Goal: Task Accomplishment & Management: Manage account settings

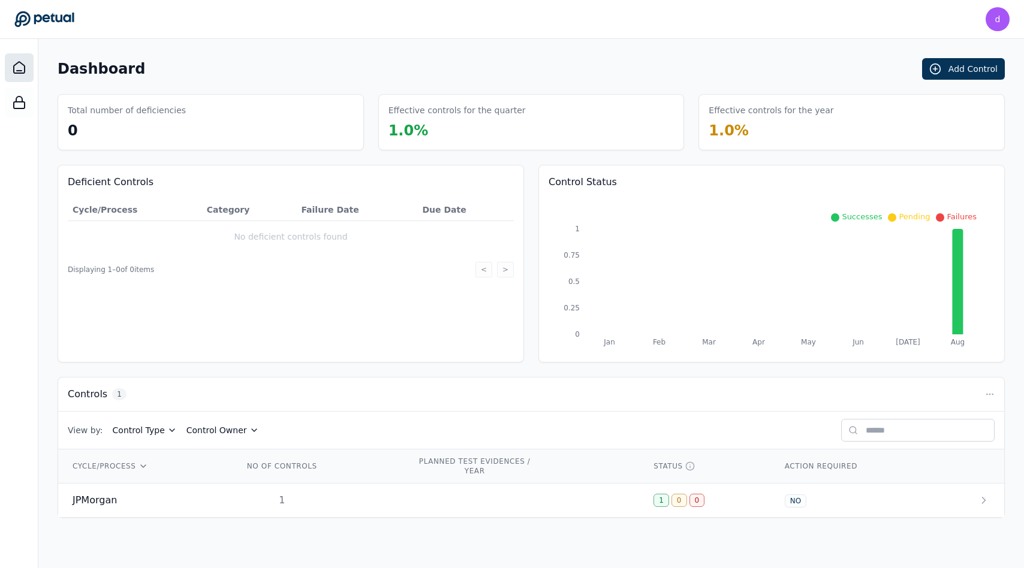
click at [424, 145] on div "Effective controls for the quarter 1.0 %" at bounding box center [531, 122] width 306 height 56
click at [503, 46] on main "Dashboard Add Control Total number of deficiencies 0 Effective controls for the…" at bounding box center [530, 303] width 985 height 529
click at [988, 25] on div "d" at bounding box center [997, 19] width 24 height 24
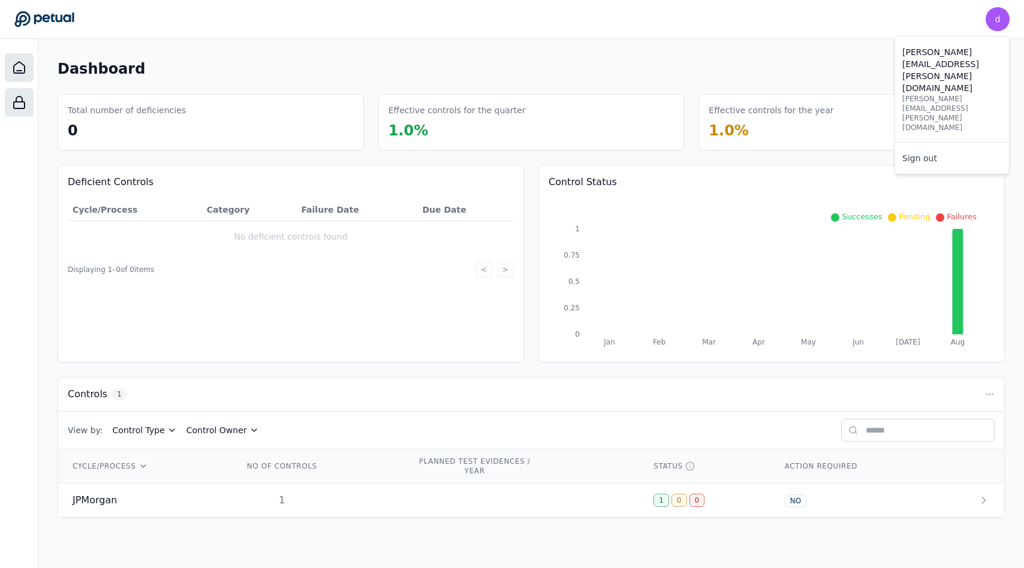
click at [24, 92] on div at bounding box center [19, 102] width 29 height 29
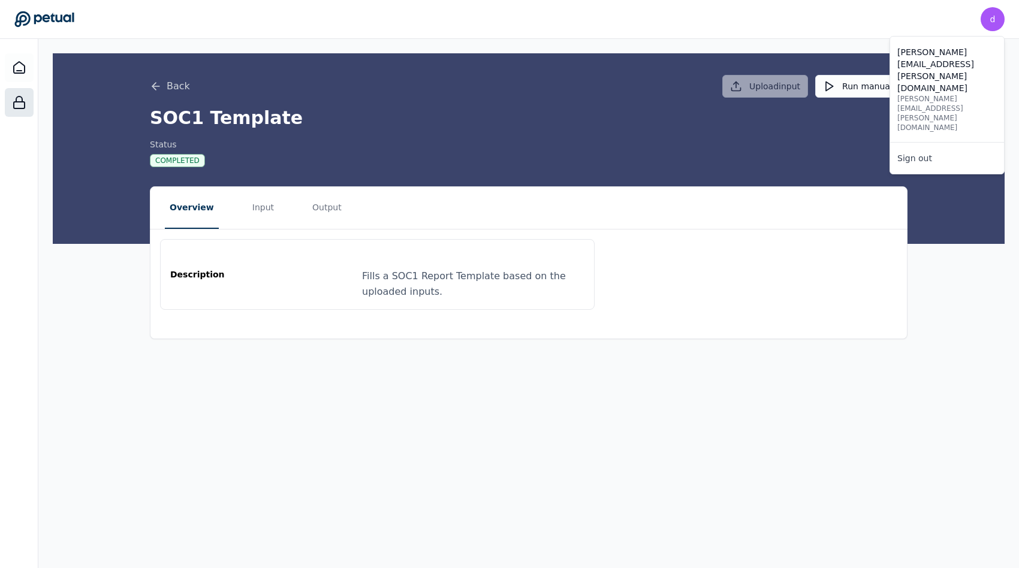
click at [921, 94] on p "[PERSON_NAME][EMAIL_ADDRESS][PERSON_NAME][DOMAIN_NAME]" at bounding box center [947, 113] width 100 height 38
click at [978, 22] on div "d [PERSON_NAME][EMAIL_ADDRESS][PERSON_NAME][DOMAIN_NAME] [PERSON_NAME][DOMAIN_N…" at bounding box center [509, 19] width 990 height 24
click at [1008, 13] on header "d [PERSON_NAME][EMAIL_ADDRESS][PERSON_NAME][DOMAIN_NAME] [PERSON_NAME][DOMAIN_N…" at bounding box center [509, 19] width 1019 height 39
click at [828, 210] on nav "Overview Input Output" at bounding box center [528, 208] width 756 height 42
click at [989, 22] on div "d" at bounding box center [993, 19] width 24 height 24
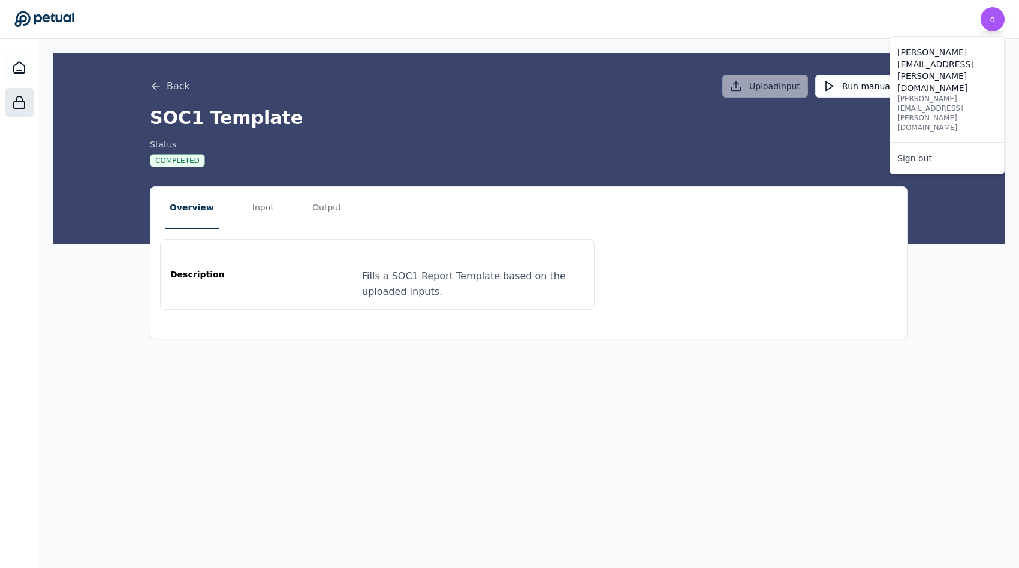
click at [989, 22] on div "d" at bounding box center [993, 19] width 24 height 24
click at [20, 70] on icon at bounding box center [19, 68] width 14 height 14
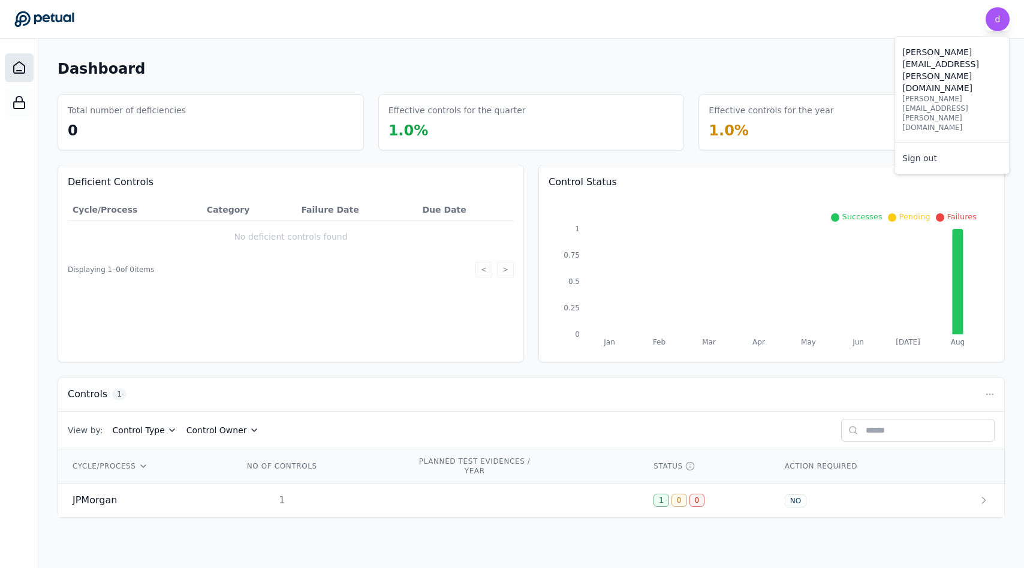
click at [995, 16] on span "d" at bounding box center [997, 19] width 5 height 12
click at [434, 48] on main "Dashboard Add Control Total number of deficiencies 0 Effective controls for the…" at bounding box center [530, 303] width 985 height 529
click at [945, 71] on button "Add Control" at bounding box center [963, 69] width 83 height 22
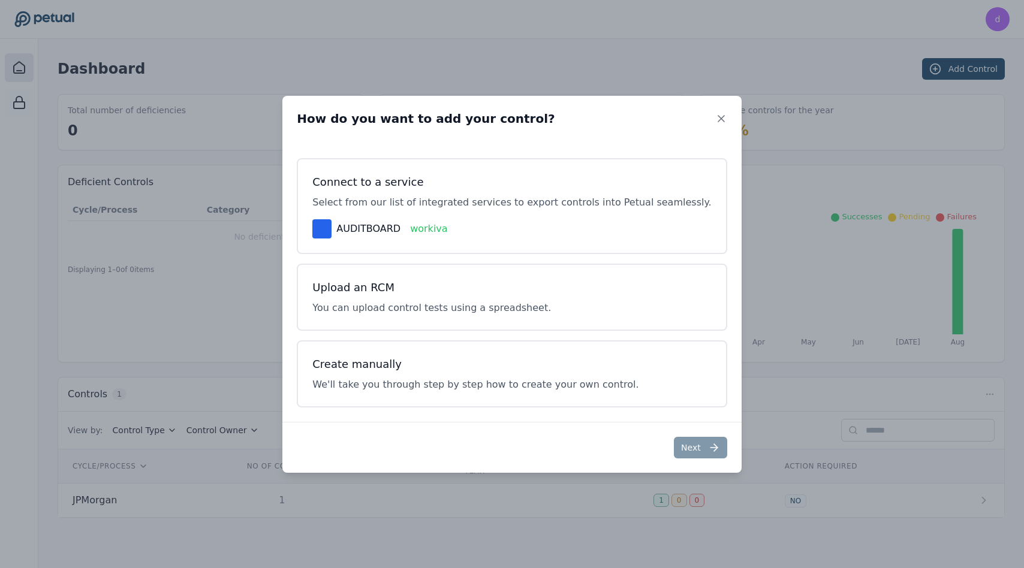
click at [674, 40] on div "How do you want to add your control? Connect to a service Select from our list …" at bounding box center [512, 284] width 1024 height 568
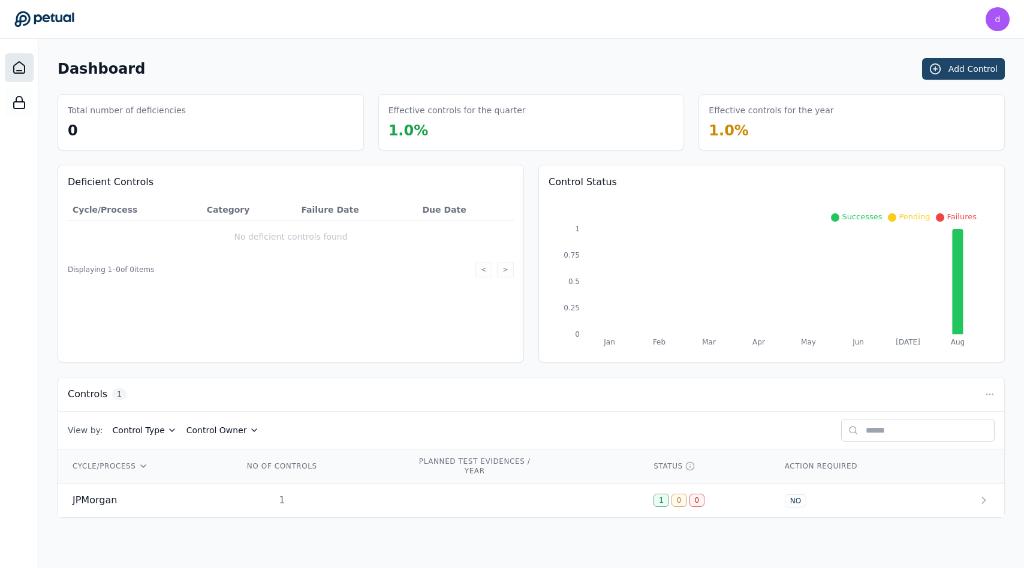
click at [933, 74] on icon at bounding box center [935, 69] width 12 height 12
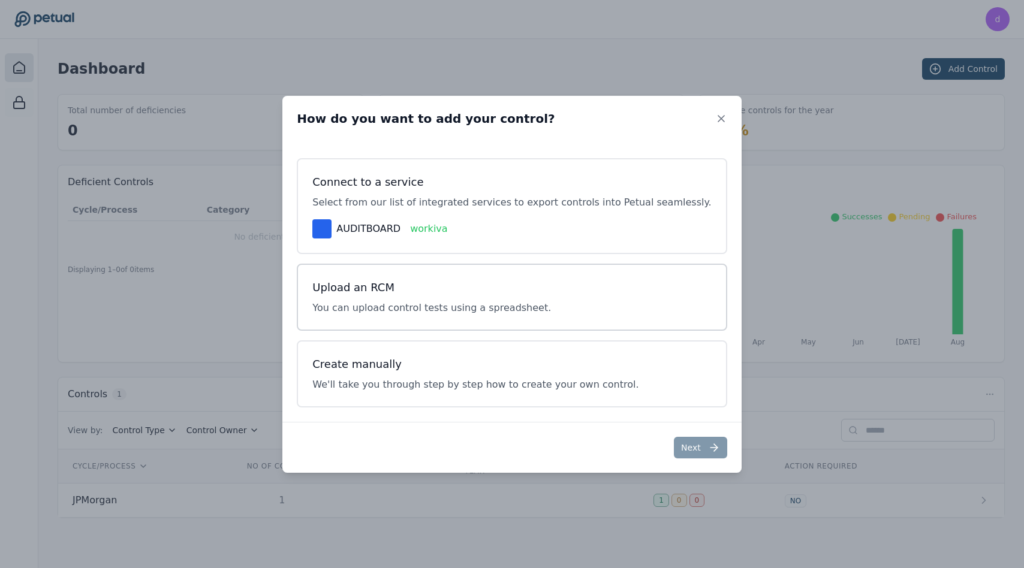
click at [450, 290] on h3 "Upload an RCM" at bounding box center [431, 287] width 239 height 17
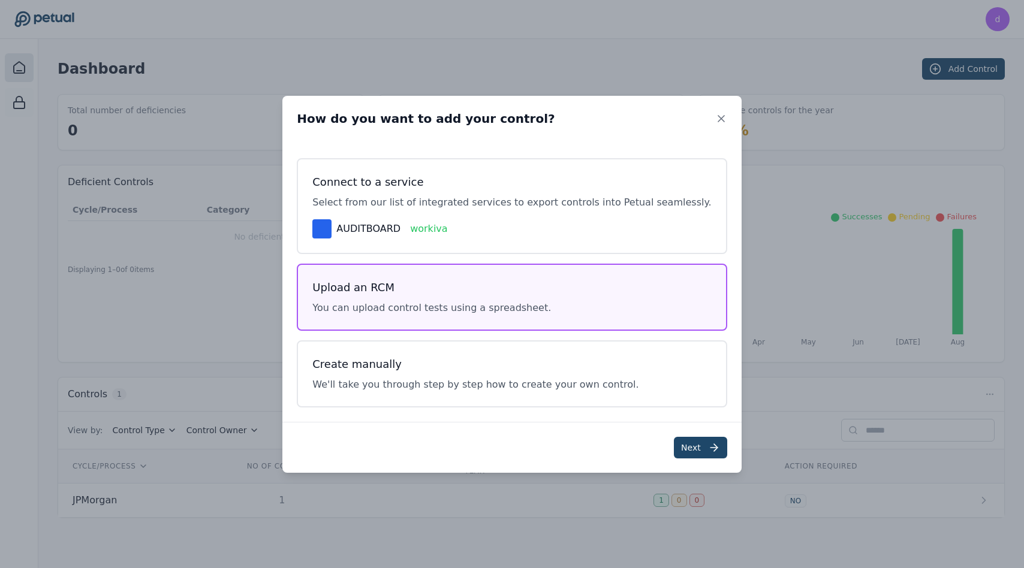
click at [674, 454] on button "Next" at bounding box center [700, 448] width 53 height 22
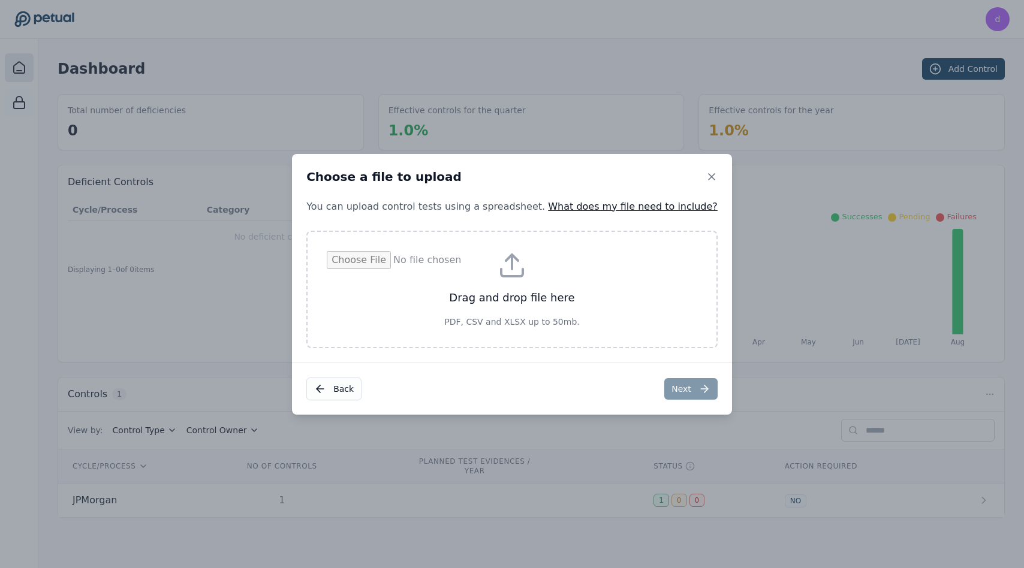
click at [350, 382] on button "Back" at bounding box center [333, 389] width 55 height 23
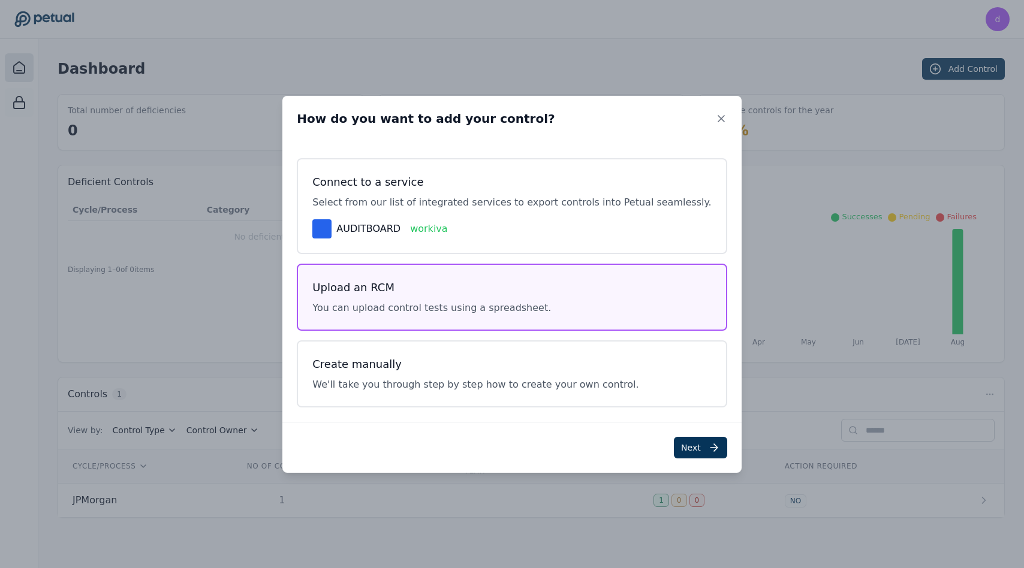
click at [574, 111] on div "How do you want to add your control?" at bounding box center [511, 119] width 459 height 46
click at [691, 437] on button "Next" at bounding box center [700, 448] width 53 height 22
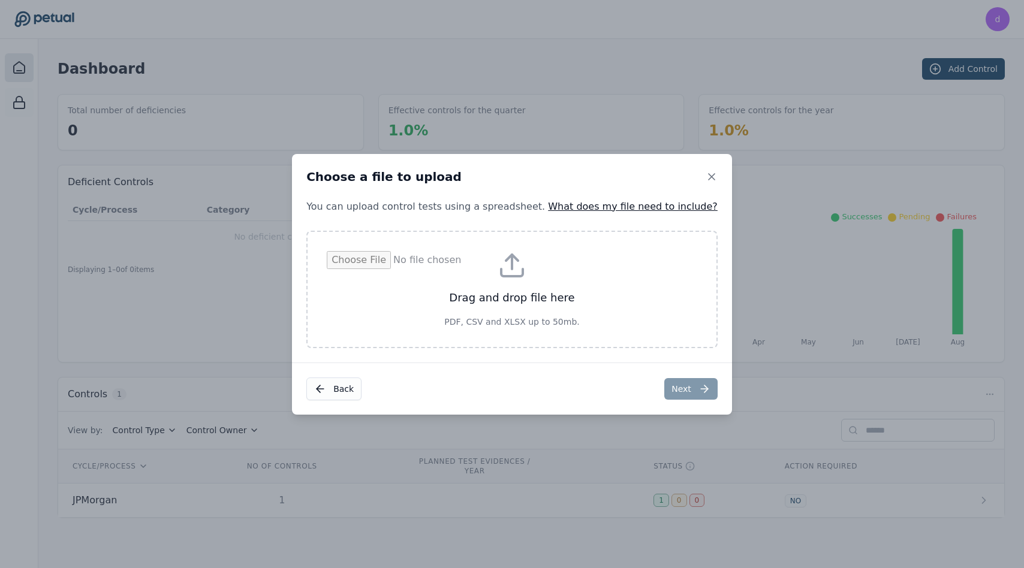
click at [571, 395] on div "Back Next" at bounding box center [512, 389] width 440 height 52
click at [527, 295] on input "file" at bounding box center [512, 289] width 370 height 77
type input "**********"
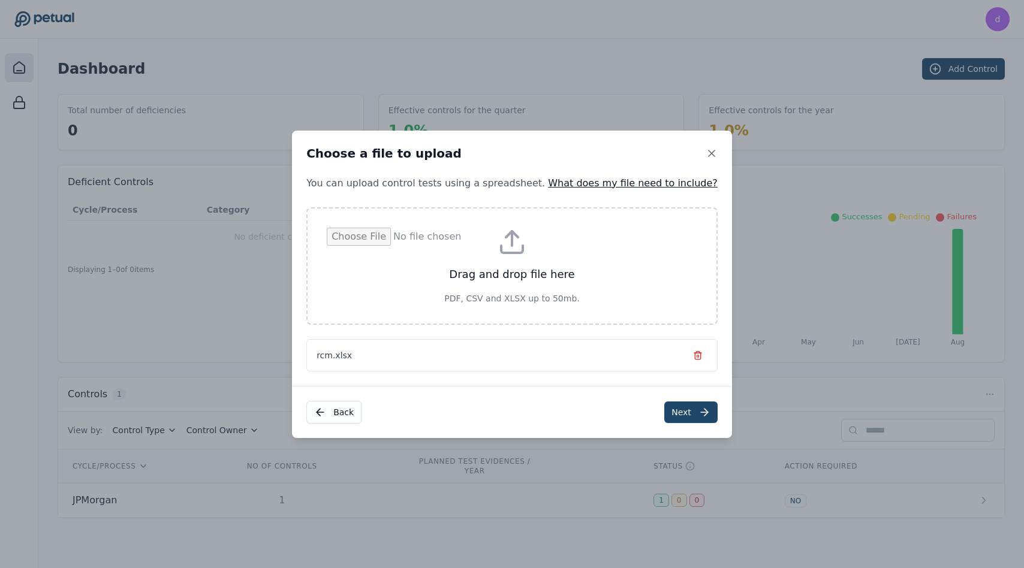
click at [664, 407] on button "Next" at bounding box center [690, 413] width 53 height 22
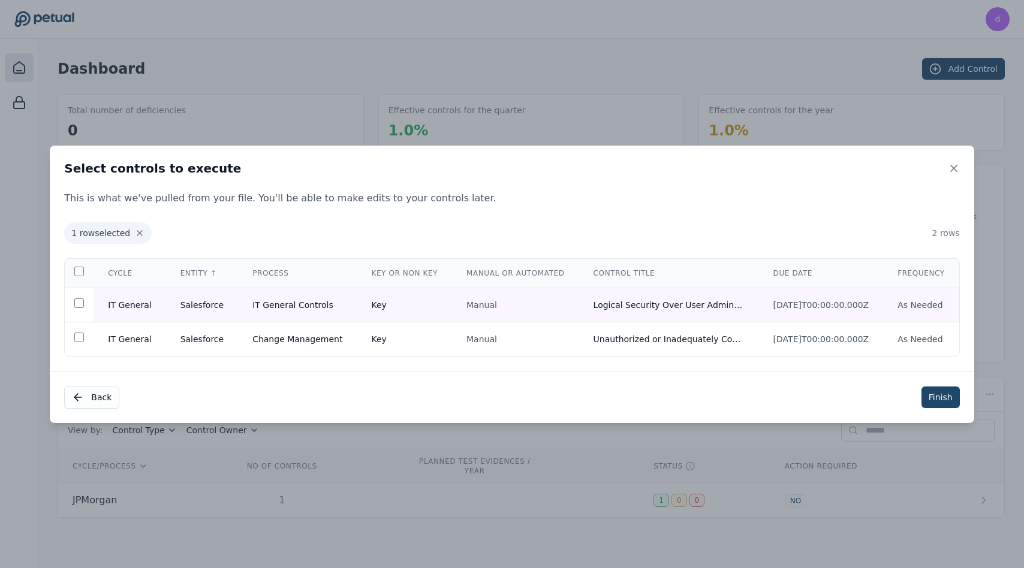
click at [928, 399] on button "Finish" at bounding box center [940, 398] width 38 height 22
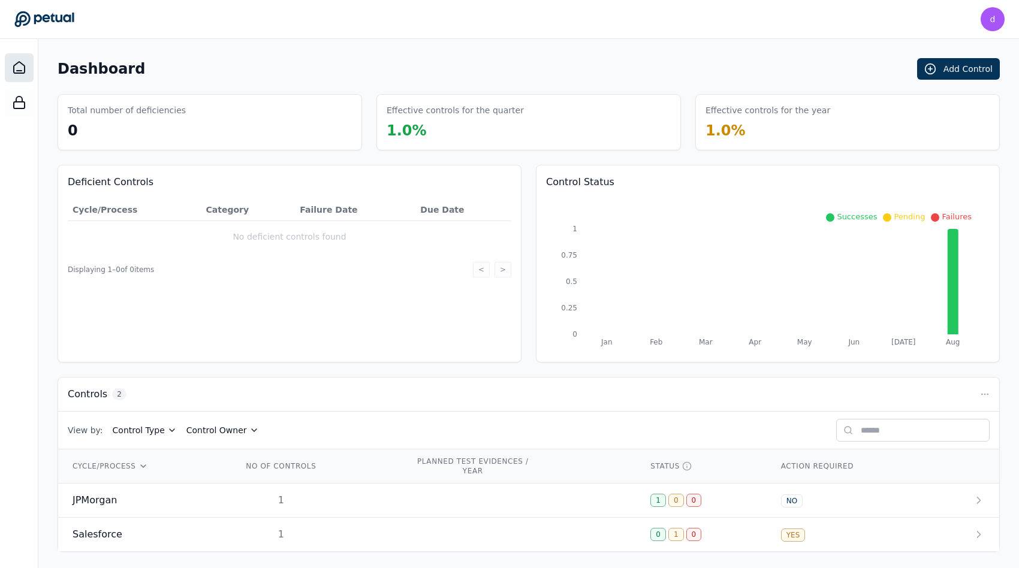
click at [367, 50] on main "Dashboard Add Control Total number of deficiencies 0 Effective controls for the…" at bounding box center [528, 305] width 981 height 532
click at [932, 64] on circle at bounding box center [930, 69] width 10 height 10
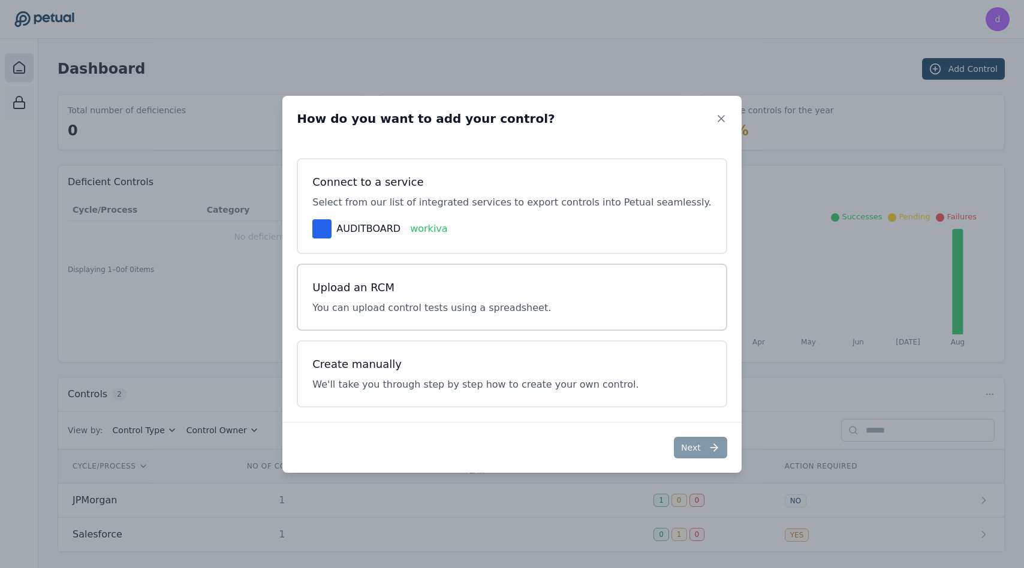
click at [505, 302] on p "You can upload control tests using a spreadsheet." at bounding box center [431, 308] width 239 height 14
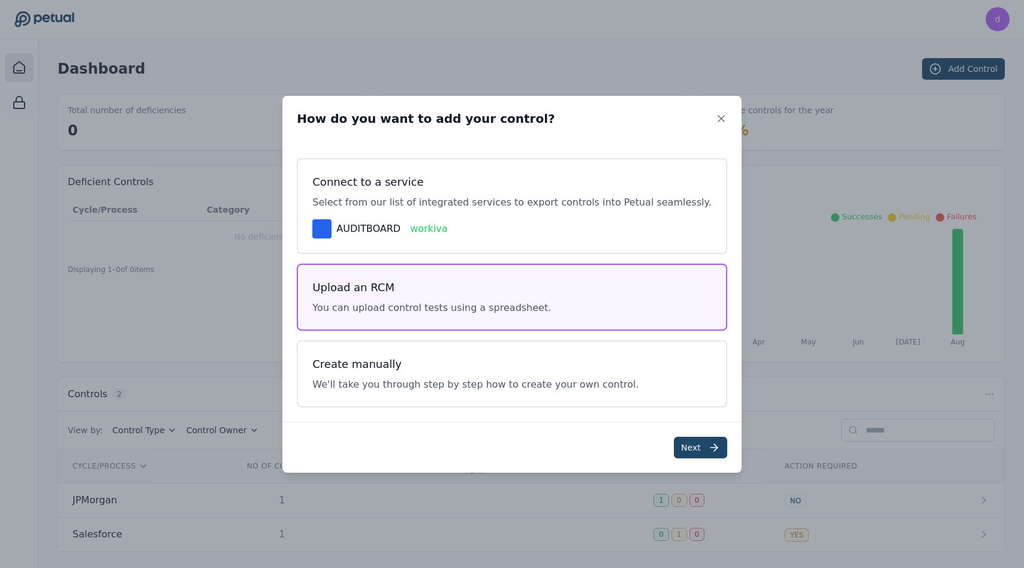
click at [674, 444] on button "Next" at bounding box center [700, 448] width 53 height 22
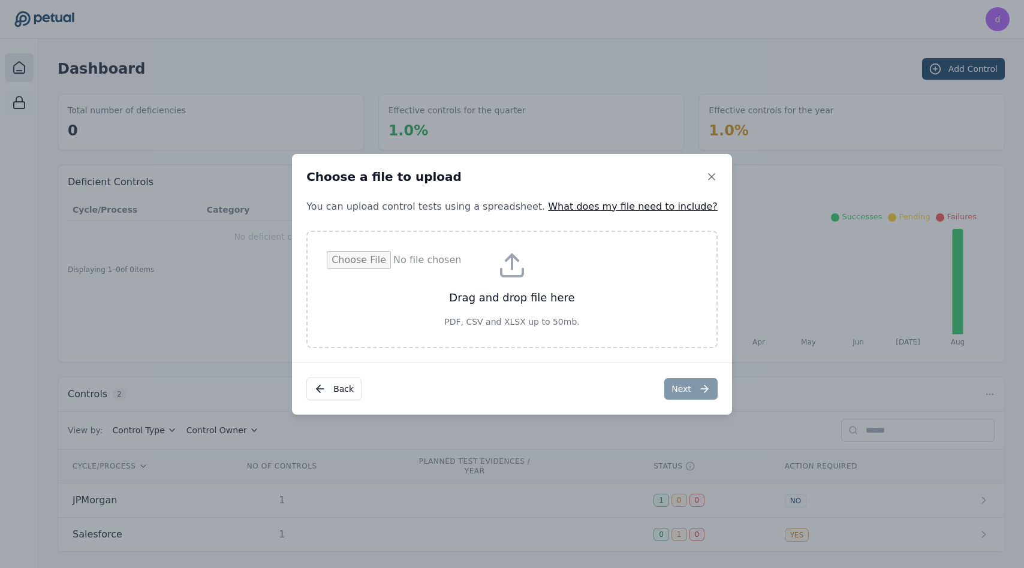
click at [502, 281] on input "file" at bounding box center [512, 289] width 370 height 77
type input "**********"
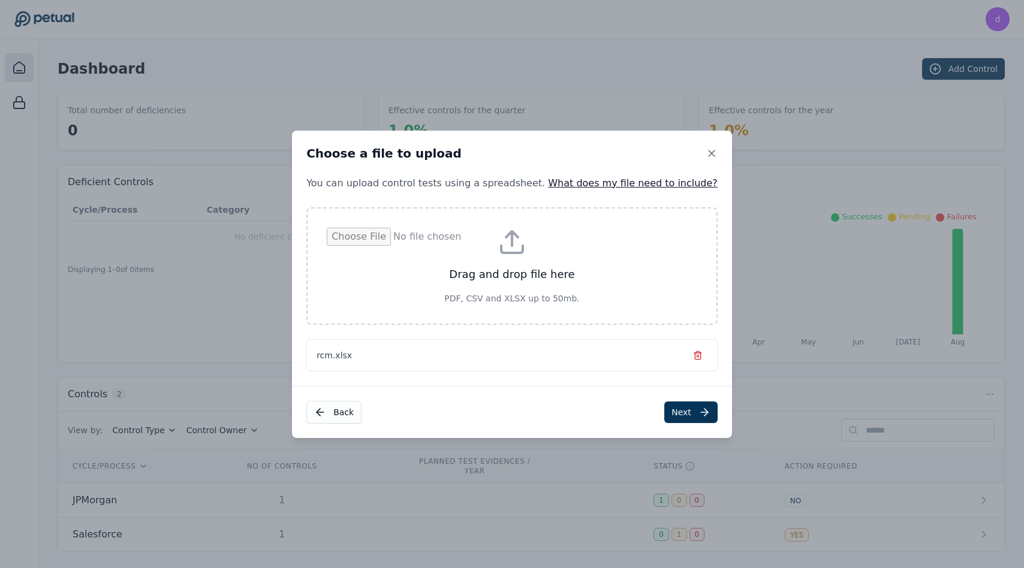
click at [649, 399] on div "Back Next" at bounding box center [512, 412] width 440 height 52
click at [664, 413] on button "Next" at bounding box center [690, 413] width 53 height 22
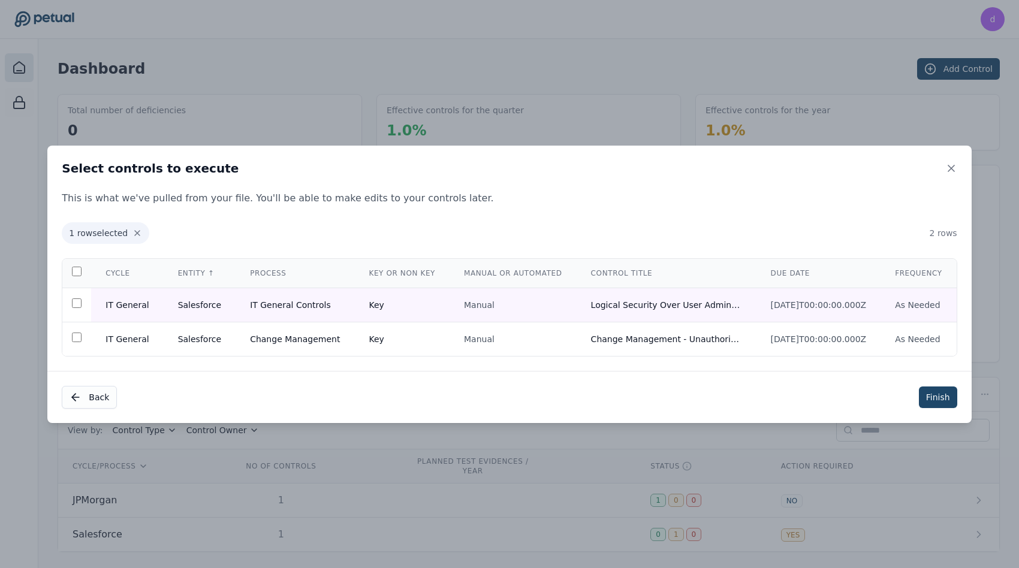
click at [942, 397] on button "Finish" at bounding box center [938, 398] width 38 height 22
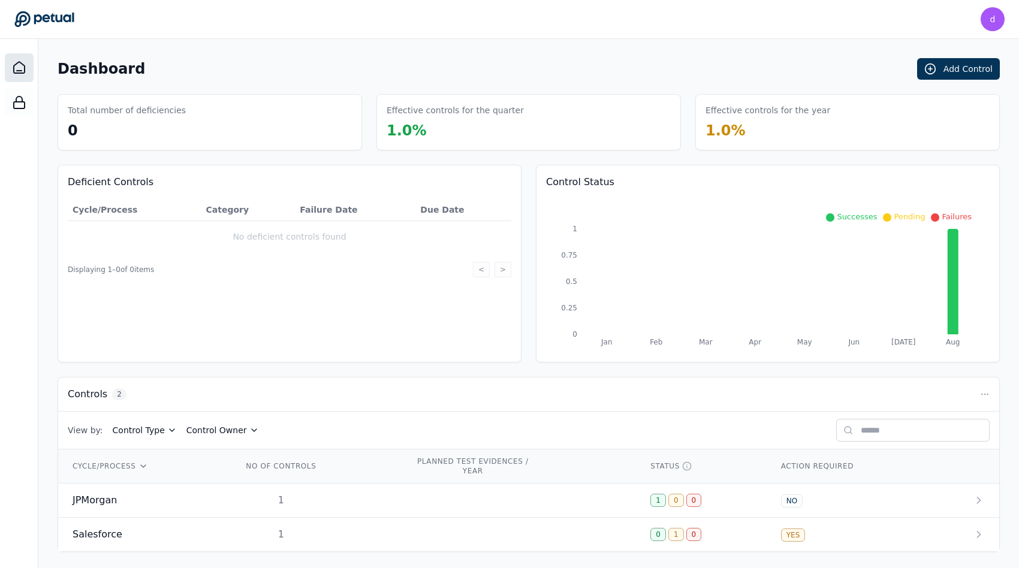
scroll to position [4, 0]
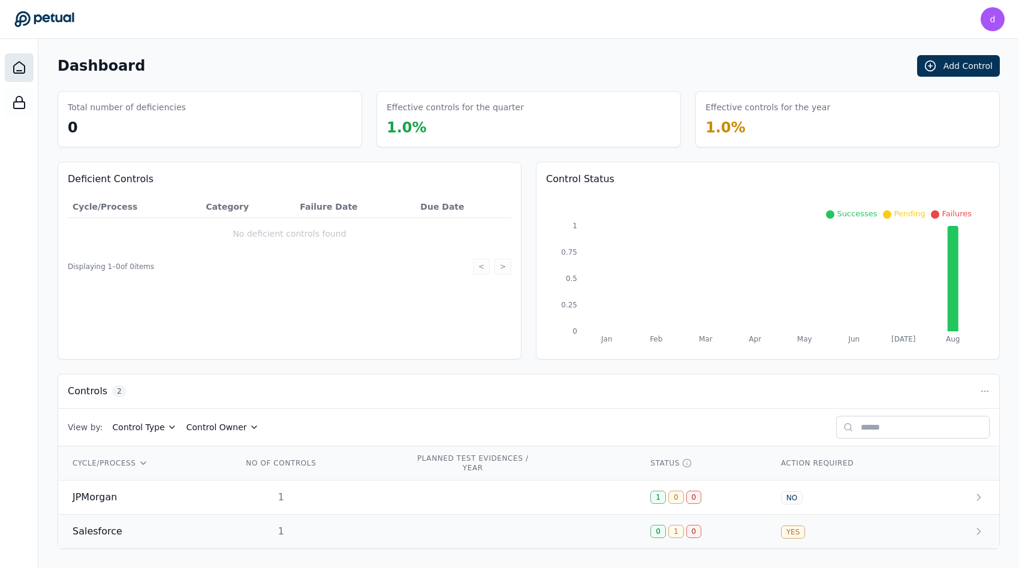
click at [209, 532] on div "Salesforce" at bounding box center [143, 532] width 141 height 14
click at [115, 534] on span "Salesforce" at bounding box center [98, 532] width 50 height 14
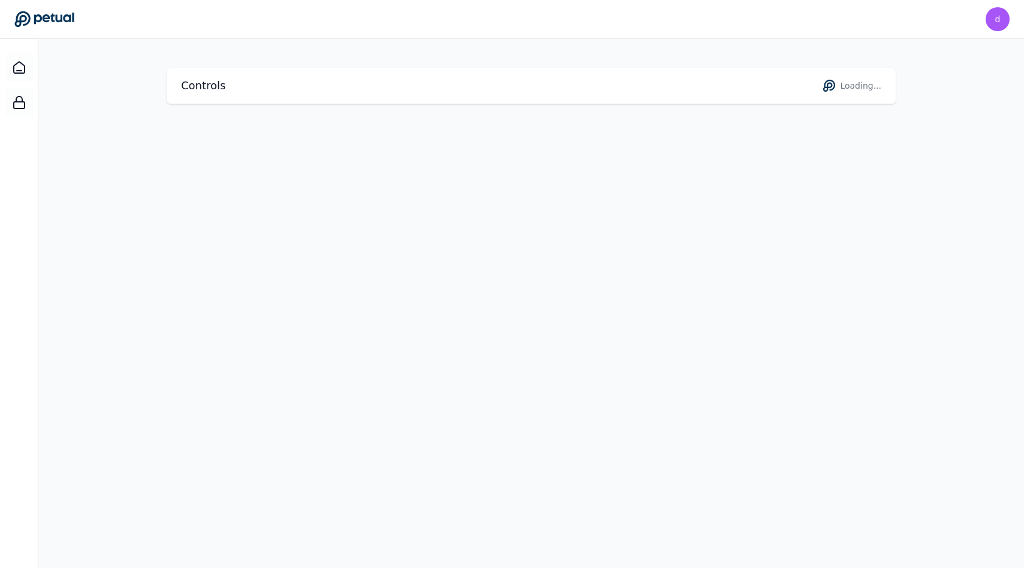
click at [89, 526] on main "Controls Loading..." at bounding box center [530, 303] width 985 height 529
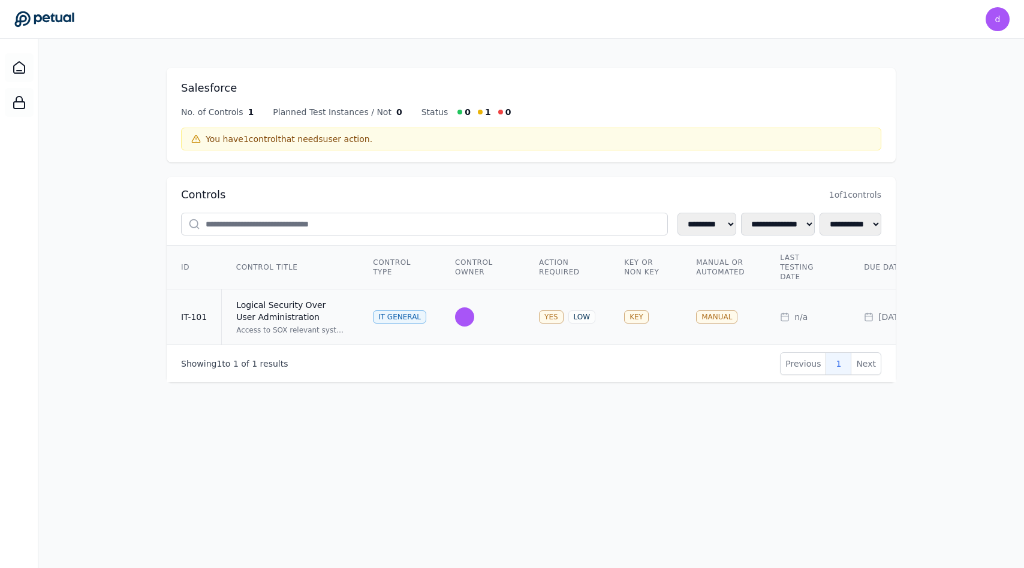
click at [261, 317] on div "Logical Security Over User Administration" at bounding box center [290, 311] width 108 height 24
click at [263, 299] on div "Logical Security Over User Administration" at bounding box center [290, 311] width 108 height 24
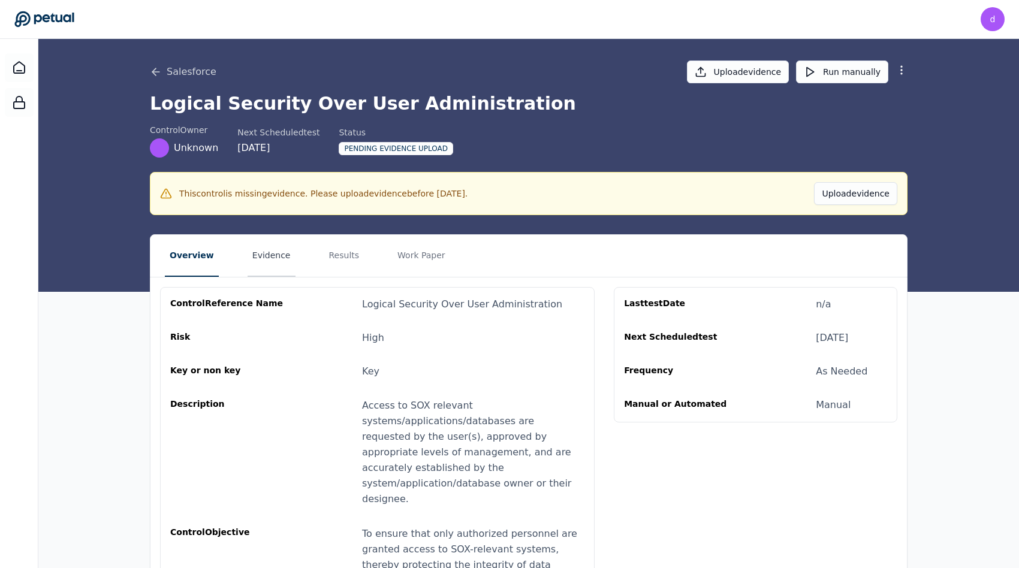
click at [260, 265] on button "Evidence" at bounding box center [272, 256] width 48 height 42
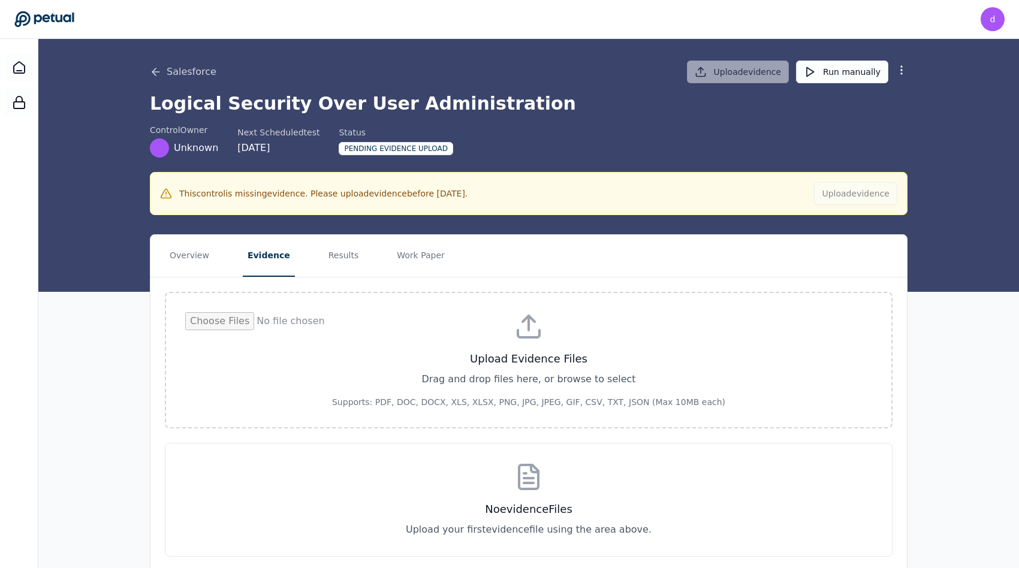
scroll to position [41, 0]
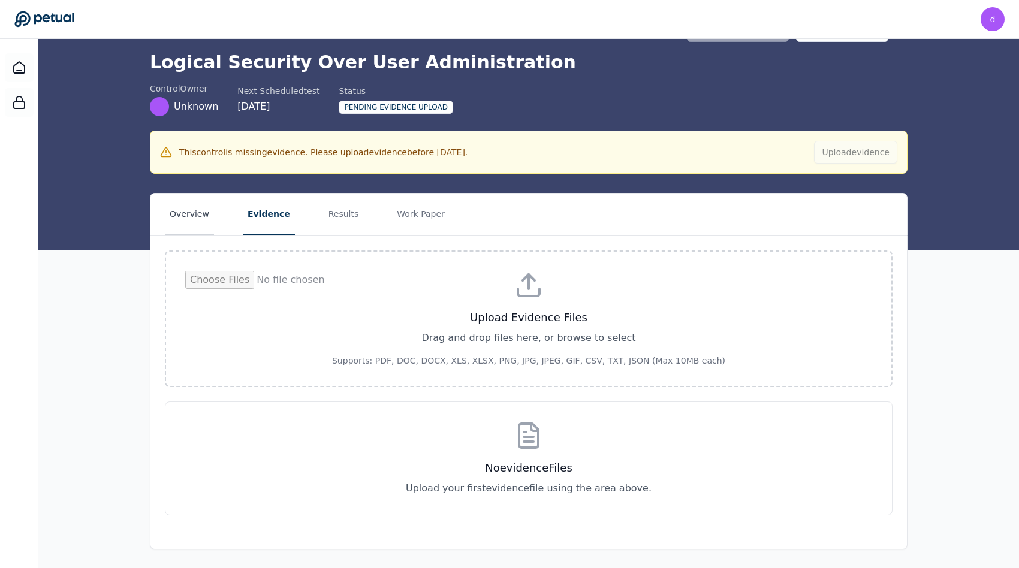
click at [171, 212] on button "Overview" at bounding box center [189, 215] width 49 height 42
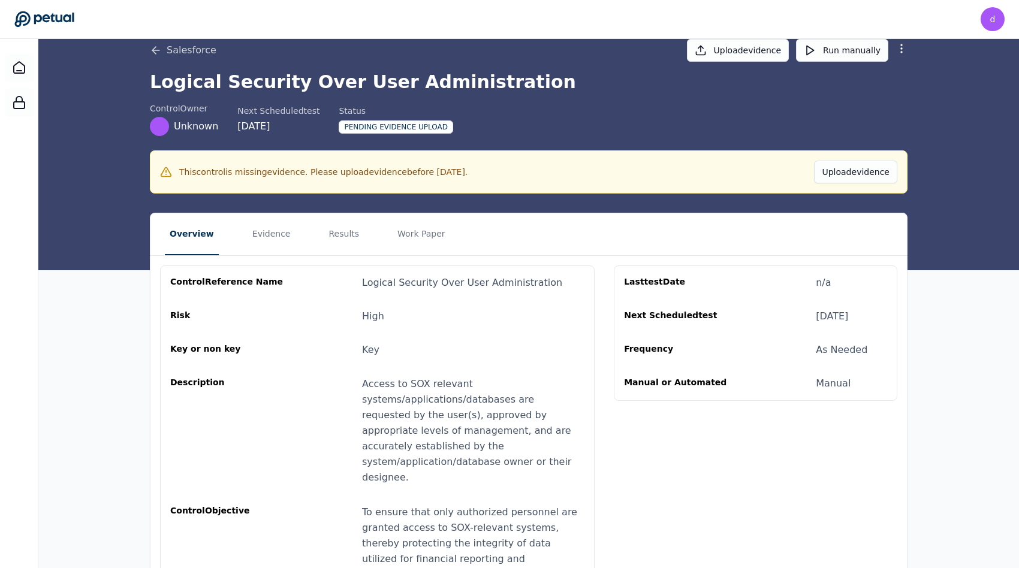
scroll to position [22, 0]
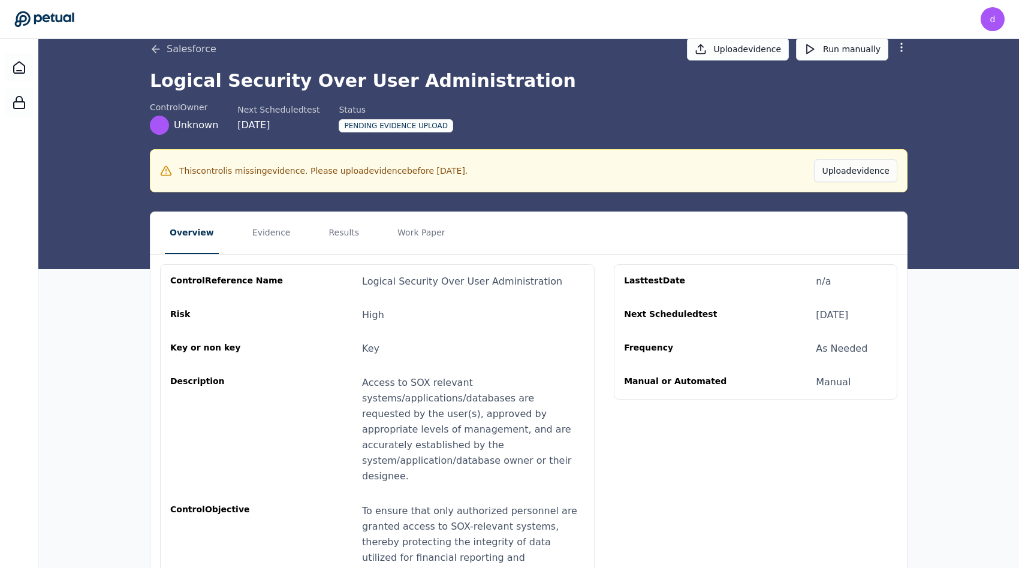
click at [840, 174] on button "Upload evidence" at bounding box center [855, 170] width 83 height 23
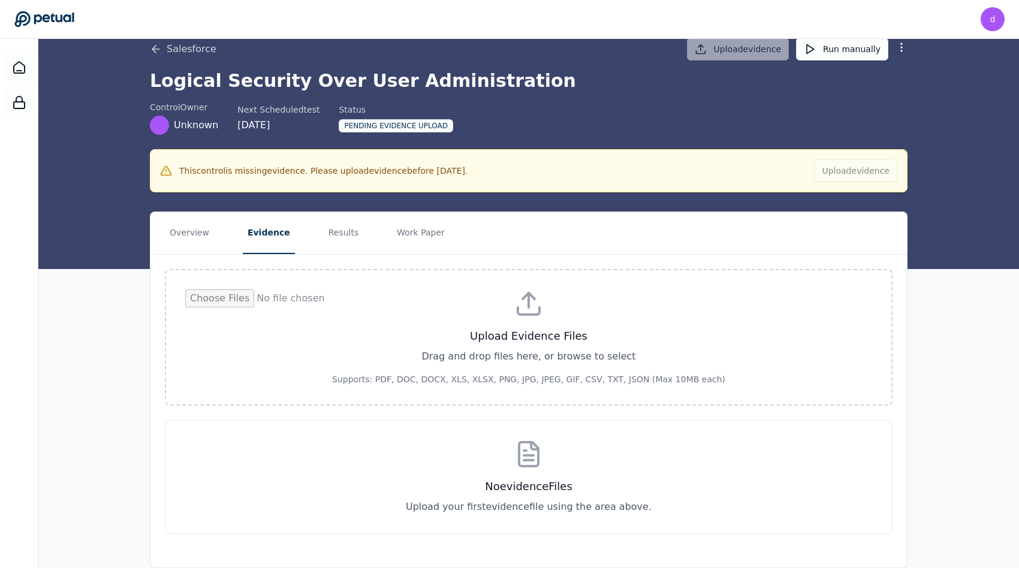
type input "**********"
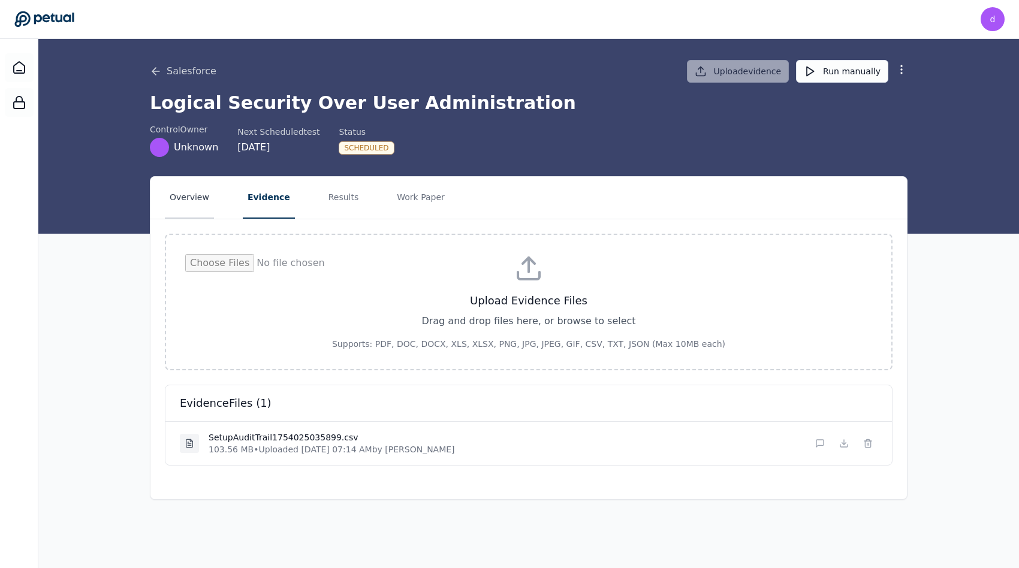
click at [169, 215] on button "Overview" at bounding box center [189, 198] width 49 height 42
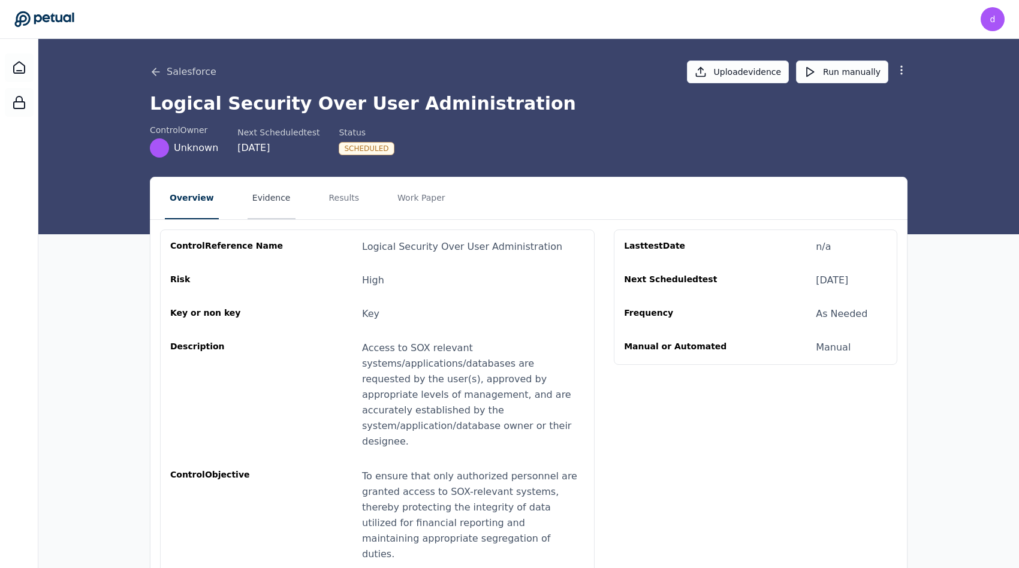
click at [267, 206] on button "Evidence" at bounding box center [272, 198] width 48 height 42
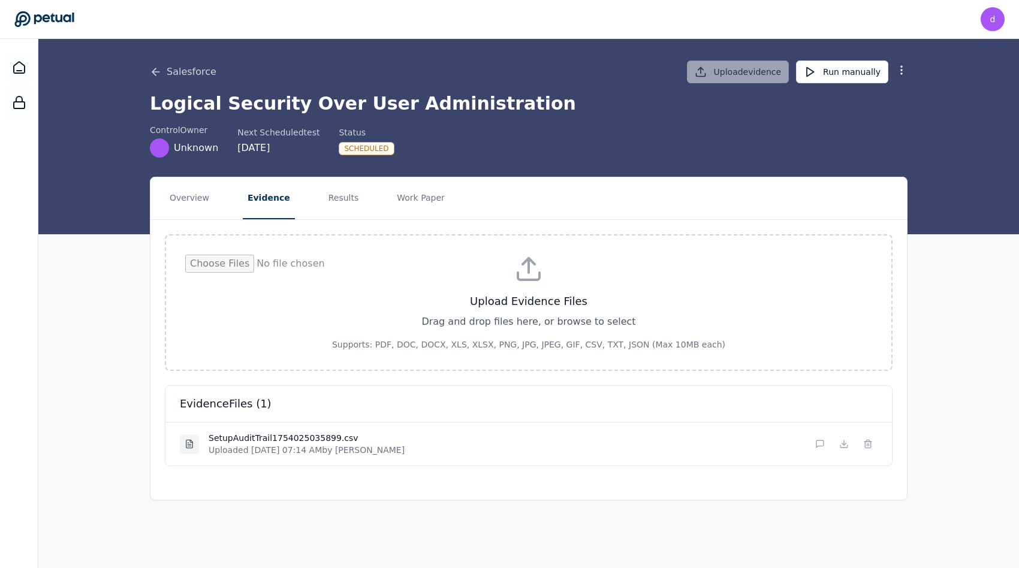
click at [472, 318] on input "file" at bounding box center [528, 303] width 687 height 96
type input "**********"
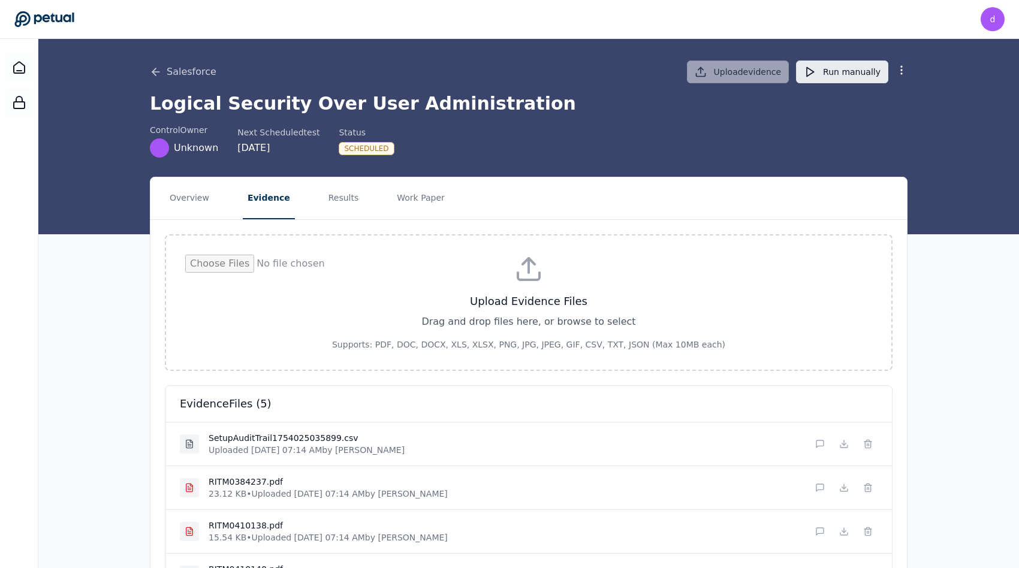
click at [861, 76] on button "Run manually" at bounding box center [842, 72] width 92 height 23
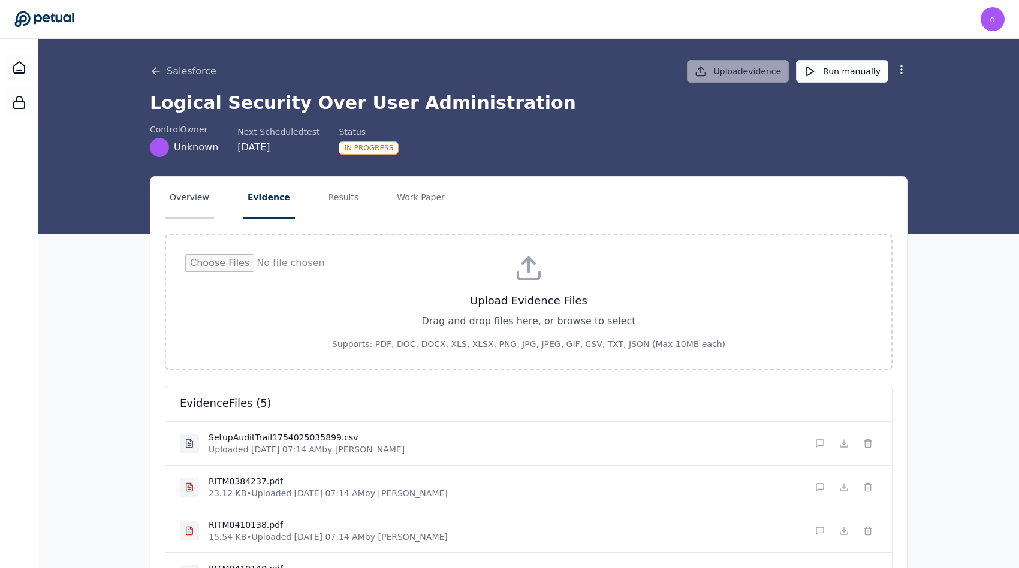
click at [204, 206] on button "Overview" at bounding box center [189, 198] width 49 height 42
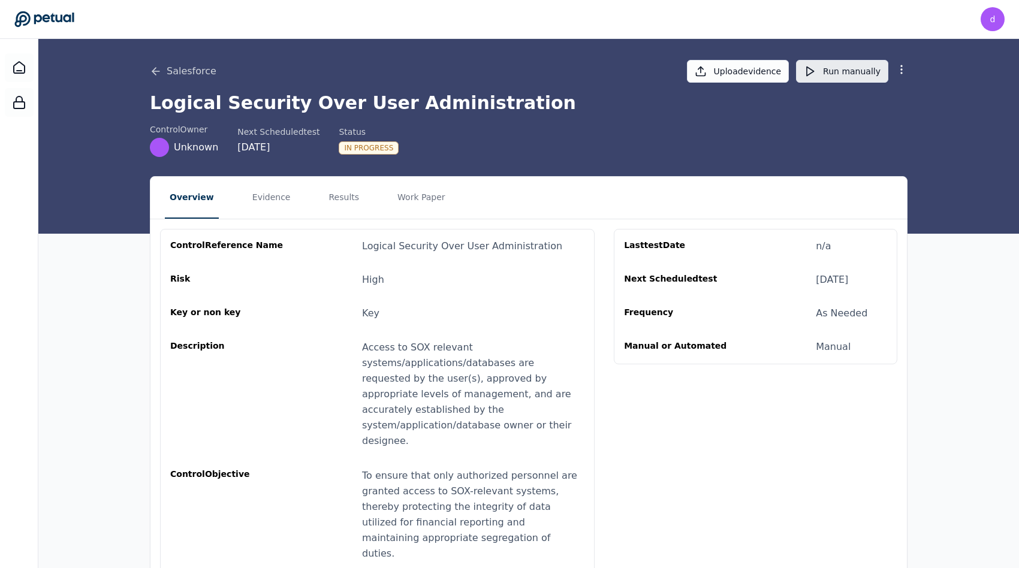
click at [829, 69] on button "Run manually" at bounding box center [842, 71] width 92 height 23
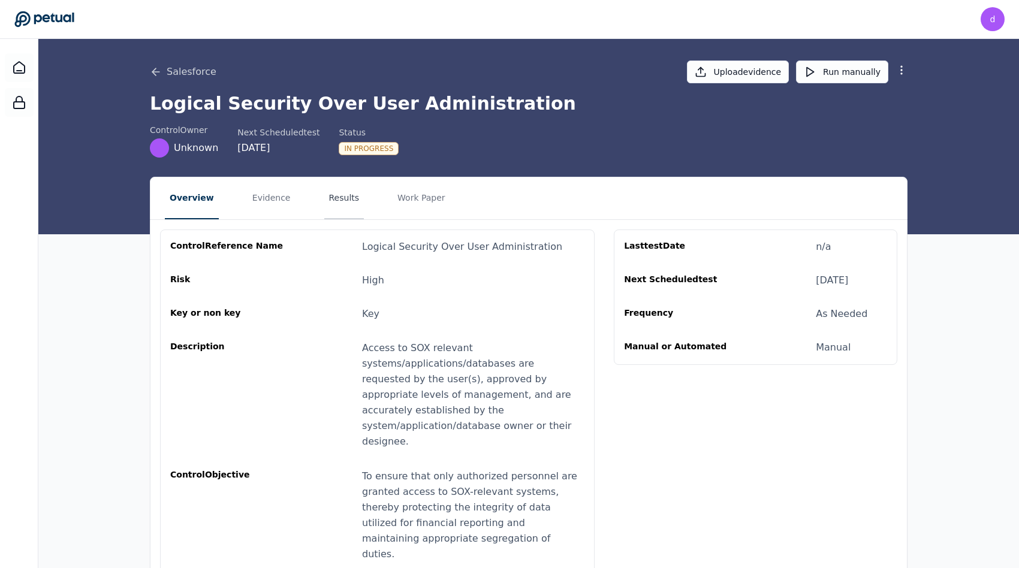
click at [330, 199] on button "Results" at bounding box center [344, 198] width 40 height 42
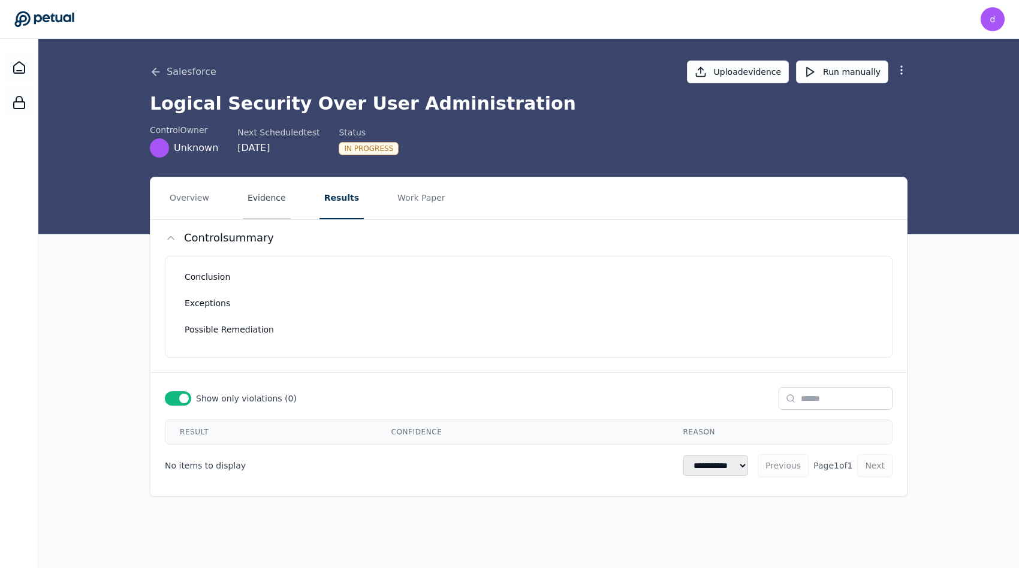
click at [257, 199] on button "Evidence" at bounding box center [267, 198] width 48 height 42
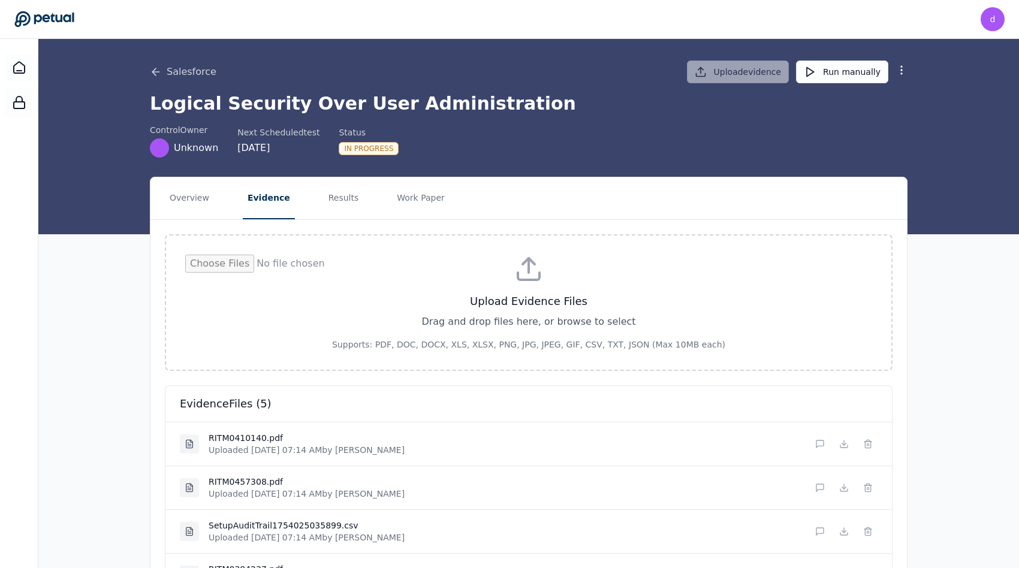
click at [210, 204] on nav "Overview Evidence Results Work Paper" at bounding box center [528, 198] width 756 height 42
click at [198, 199] on button "Overview" at bounding box center [189, 198] width 49 height 42
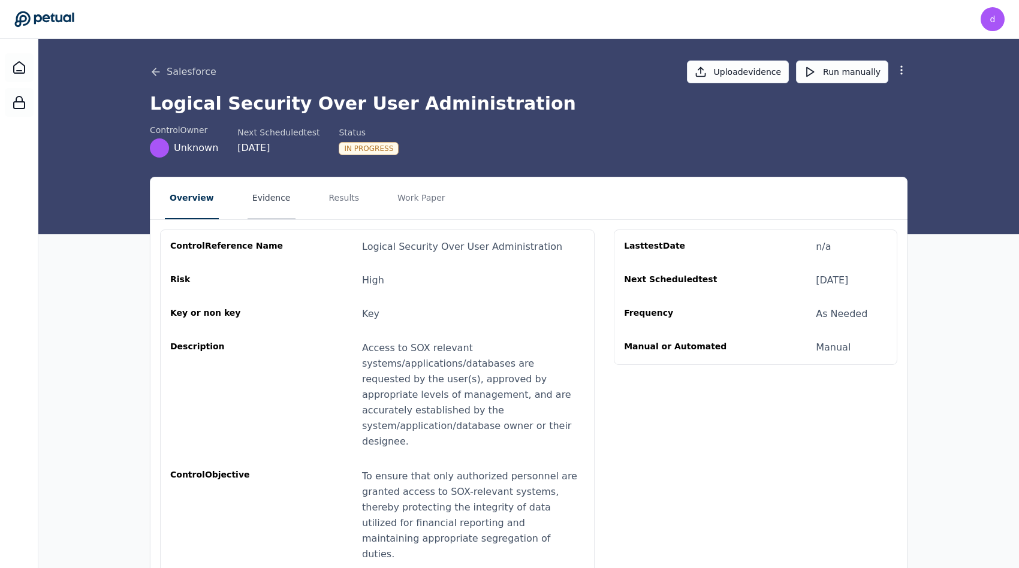
click at [248, 202] on button "Evidence" at bounding box center [272, 198] width 48 height 42
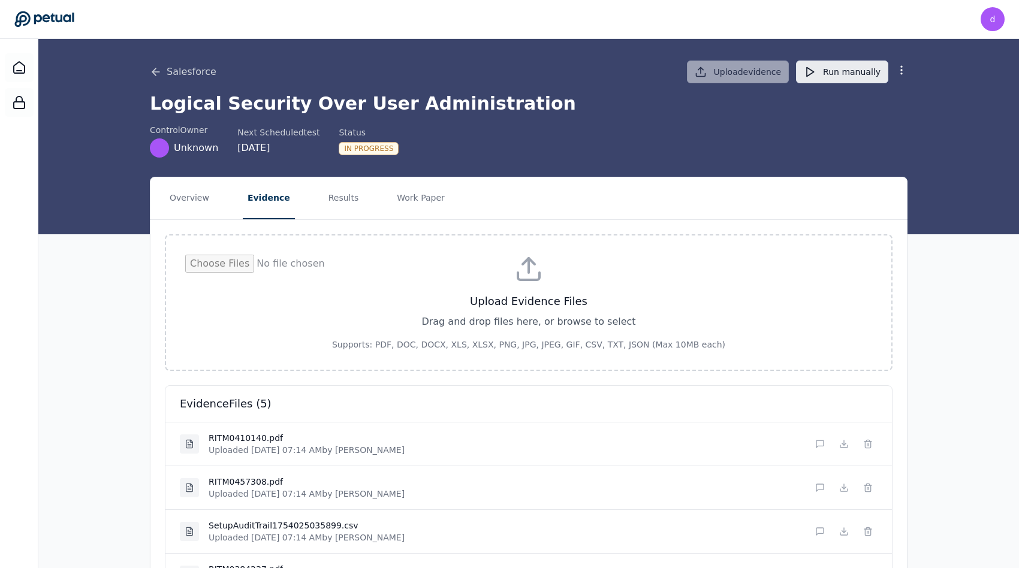
click at [845, 71] on button "Run manually" at bounding box center [842, 72] width 92 height 23
click at [900, 76] on icon at bounding box center [902, 70] width 12 height 12
click at [841, 67] on button "Run manually" at bounding box center [842, 72] width 92 height 23
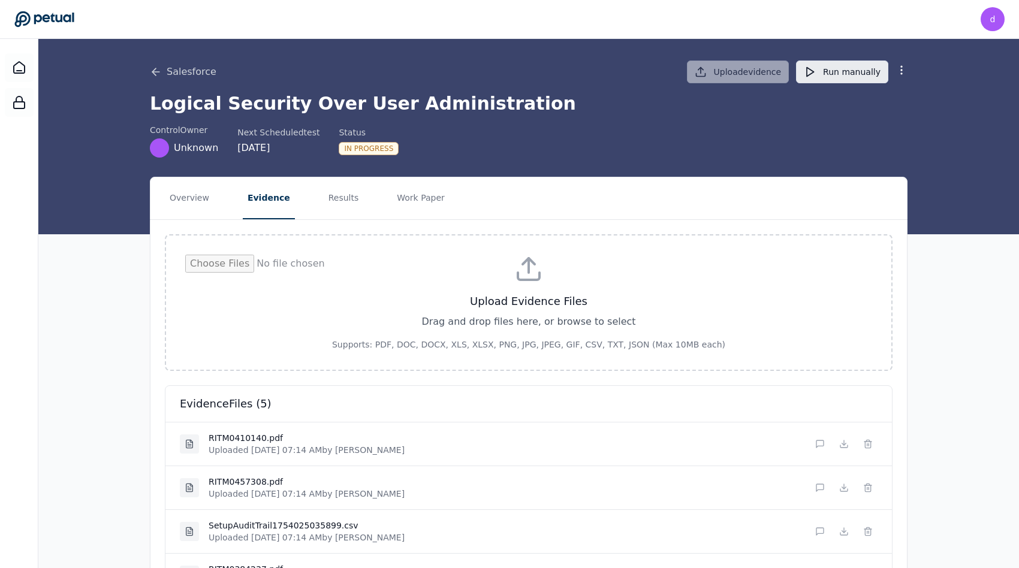
click at [841, 67] on button "Run manually" at bounding box center [842, 72] width 92 height 23
click at [177, 207] on button "Overview" at bounding box center [189, 198] width 49 height 42
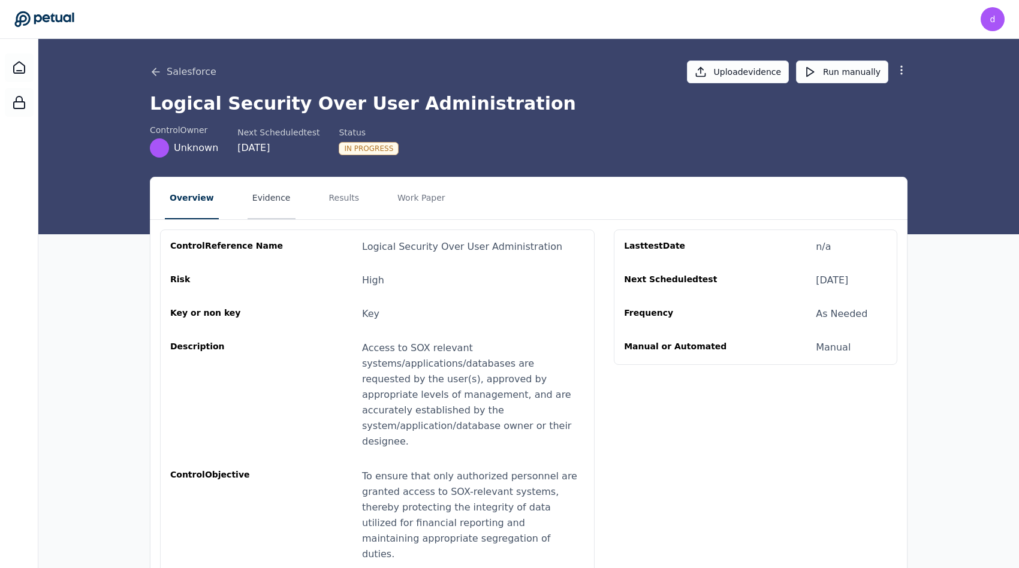
click at [275, 200] on button "Evidence" at bounding box center [272, 198] width 48 height 42
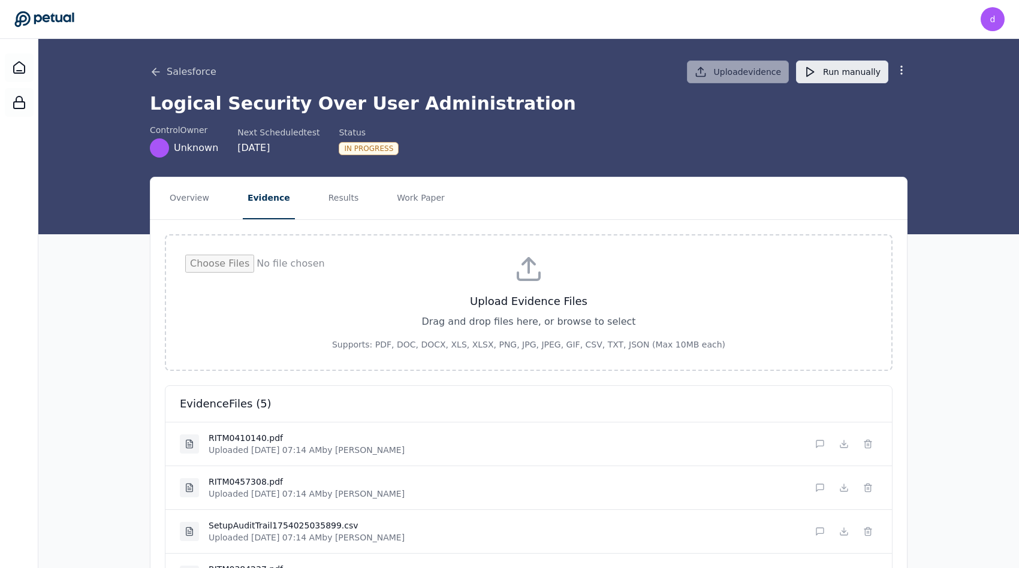
click at [822, 76] on button "Run manually" at bounding box center [842, 72] width 92 height 23
click at [900, 65] on icon at bounding box center [902, 70] width 12 height 12
click at [327, 209] on button "Results" at bounding box center [344, 198] width 40 height 42
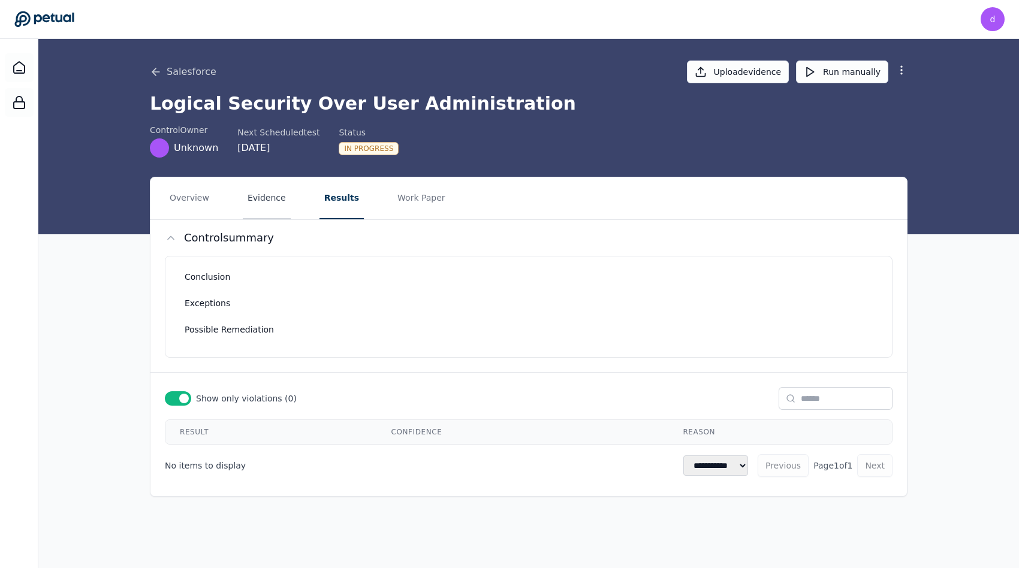
click at [278, 206] on button "Evidence" at bounding box center [267, 198] width 48 height 42
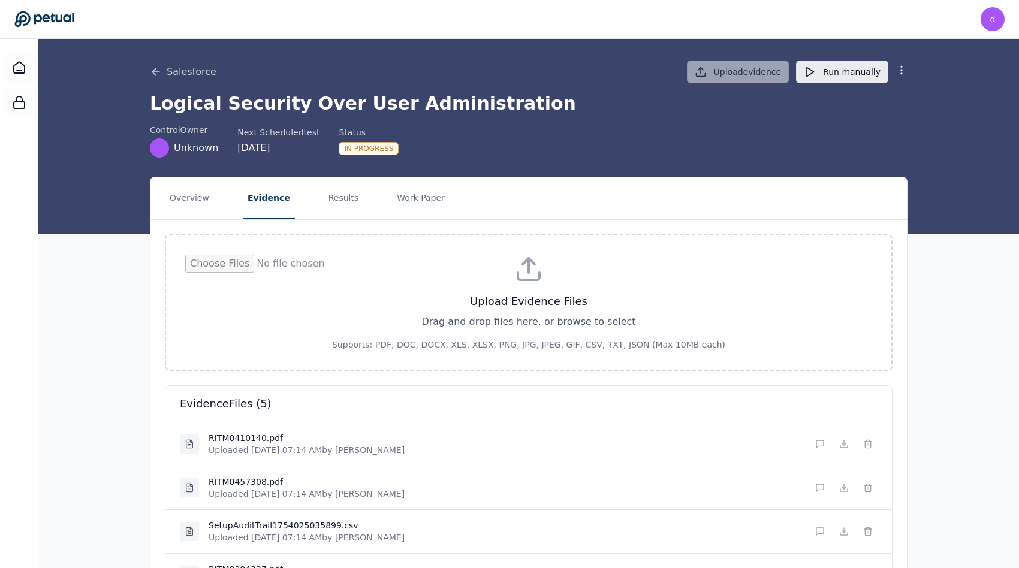
click at [848, 62] on button "Run manually" at bounding box center [842, 72] width 92 height 23
click at [848, 66] on button "Run manually" at bounding box center [842, 72] width 92 height 23
click at [336, 202] on button "Results" at bounding box center [344, 198] width 40 height 42
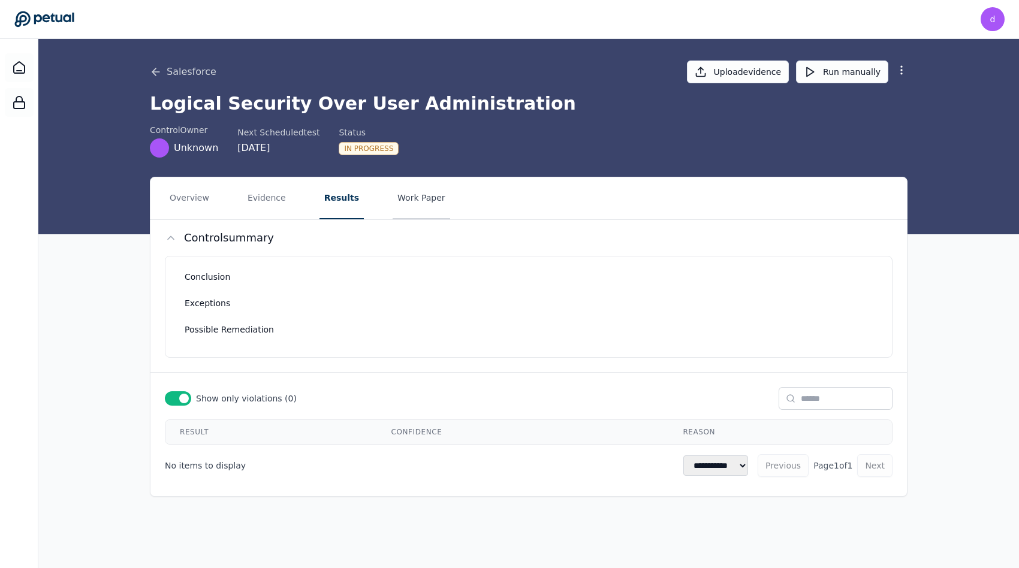
click at [400, 199] on button "Work Paper" at bounding box center [422, 198] width 58 height 42
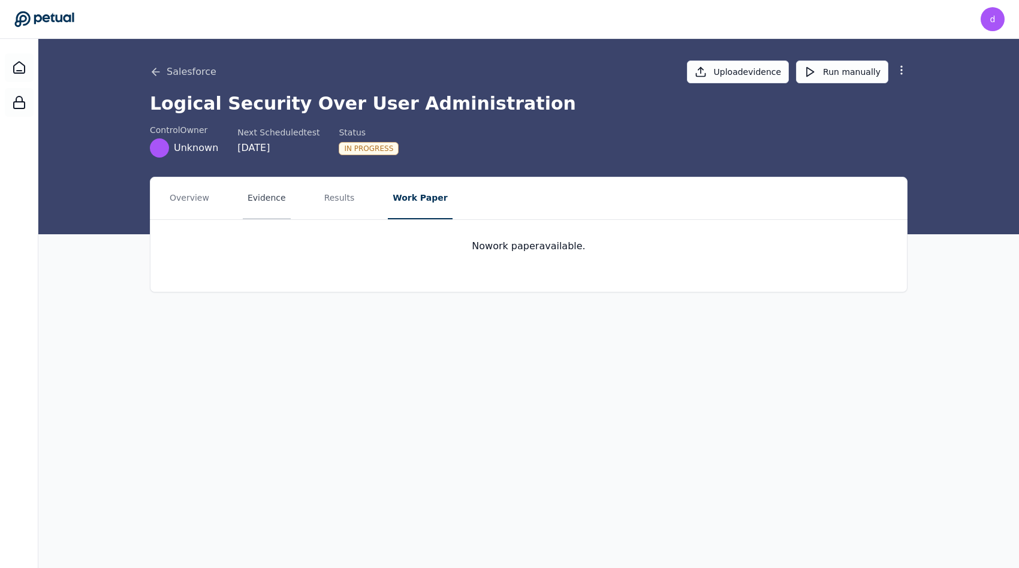
click at [253, 200] on button "Evidence" at bounding box center [267, 198] width 48 height 42
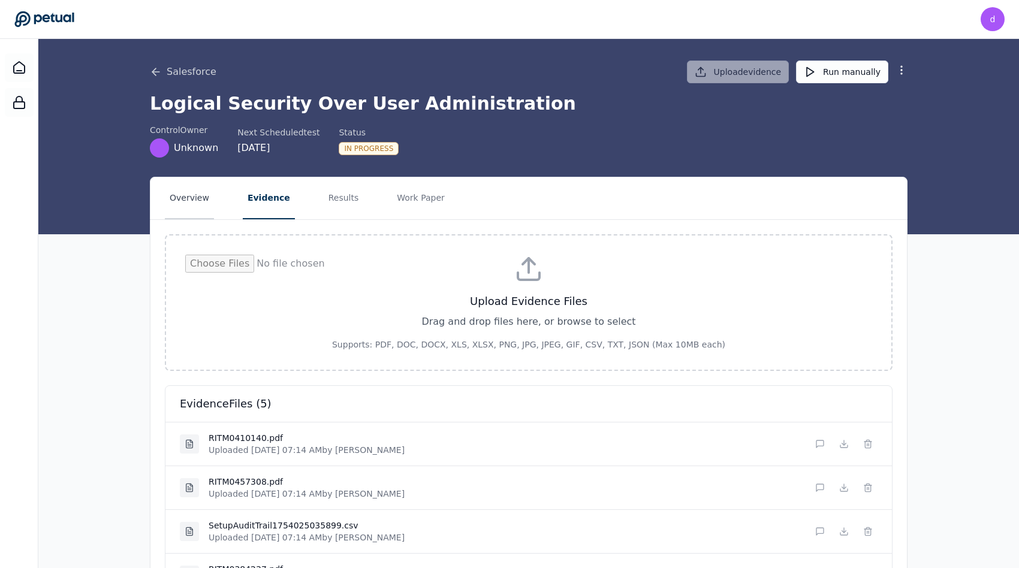
click at [176, 202] on button "Overview" at bounding box center [189, 198] width 49 height 42
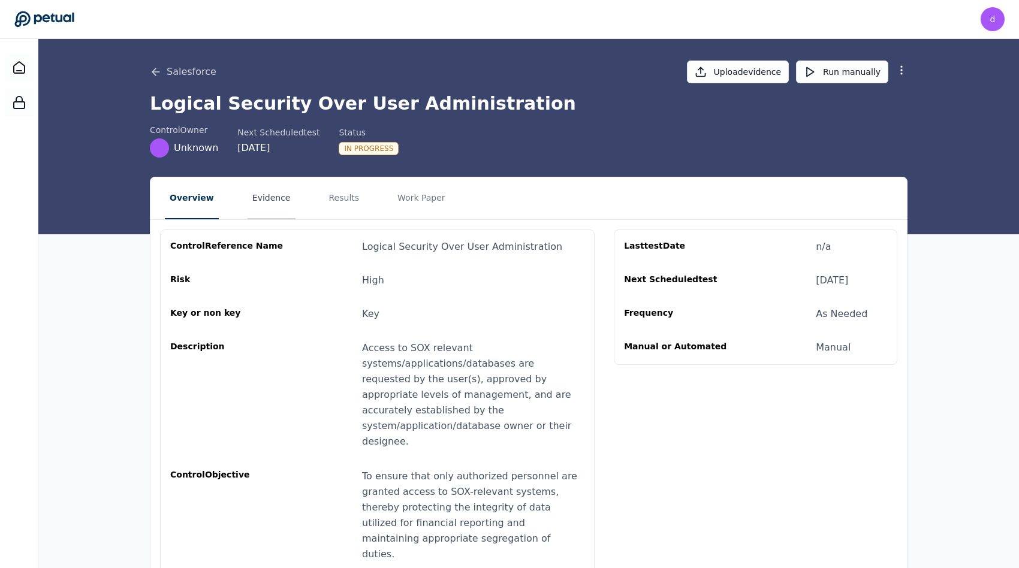
click at [274, 193] on button "Evidence" at bounding box center [272, 198] width 48 height 42
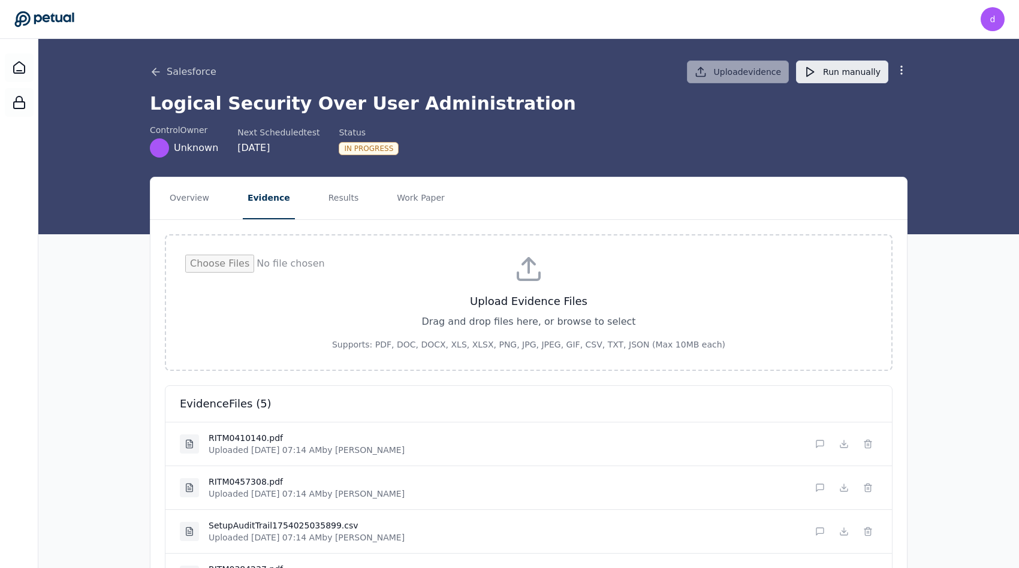
click at [824, 74] on button "Run manually" at bounding box center [842, 72] width 92 height 23
click at [469, 181] on nav "Overview Evidence Results Work Paper" at bounding box center [528, 198] width 756 height 42
click at [122, 273] on div "Overview Evidence Results Work Paper Upload Evidence Files Drag and drop files …" at bounding box center [528, 426] width 981 height 499
click at [94, 265] on div "Overview Evidence Results Work Paper Upload Evidence Files Drag and drop files …" at bounding box center [528, 426] width 981 height 499
click at [92, 282] on div "Overview Evidence Results Work Paper Upload Evidence Files Drag and drop files …" at bounding box center [528, 426] width 981 height 499
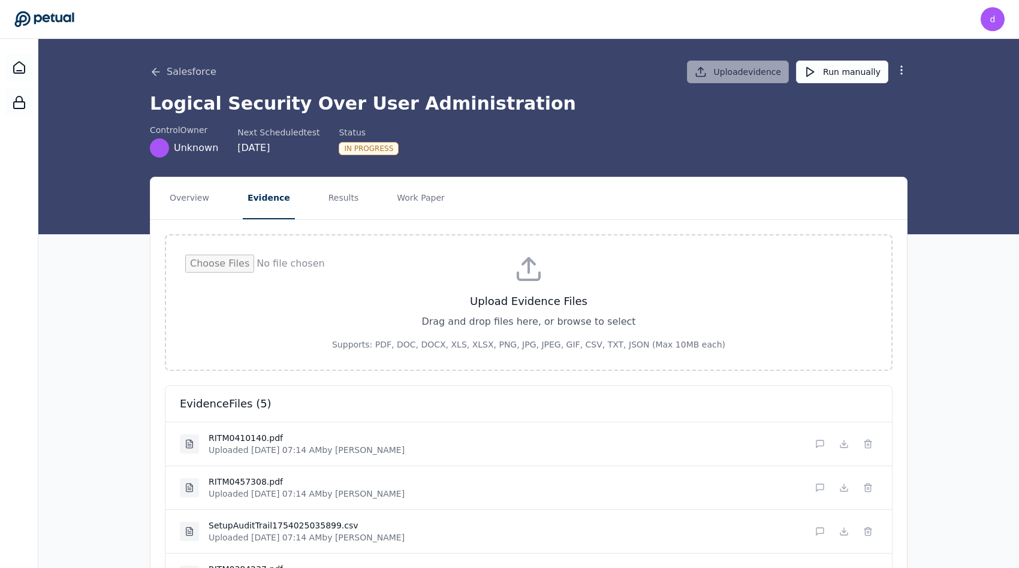
click at [113, 266] on div "Overview Evidence Results Work Paper Upload Evidence Files Drag and drop files …" at bounding box center [528, 426] width 981 height 499
click at [572, 197] on nav "Overview Evidence Results Work Paper" at bounding box center [528, 198] width 756 height 42
click at [465, 108] on h1 "Logical Security Over User Administration" at bounding box center [529, 104] width 758 height 22
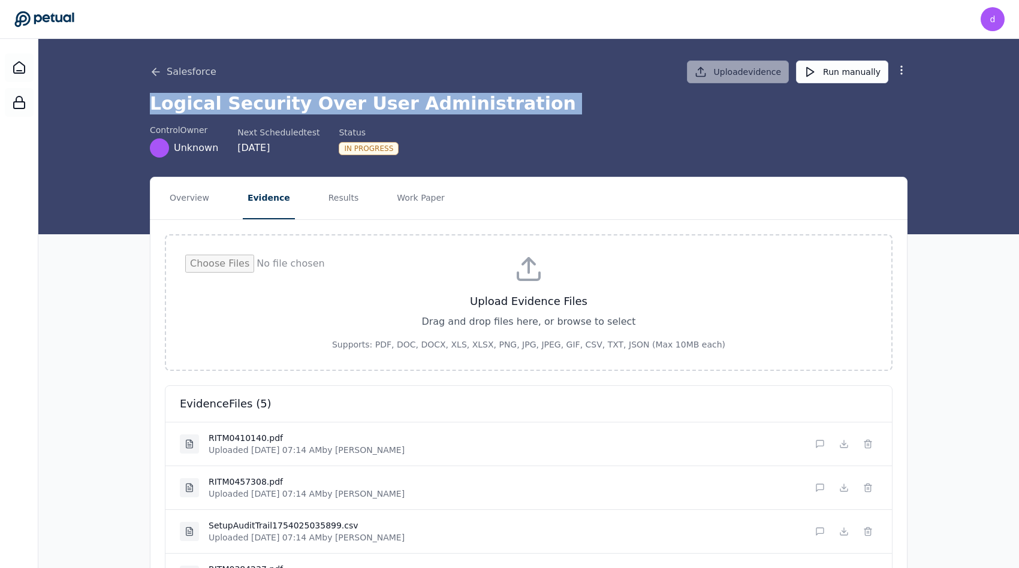
click at [465, 108] on h1 "Logical Security Over User Administration" at bounding box center [529, 104] width 758 height 22
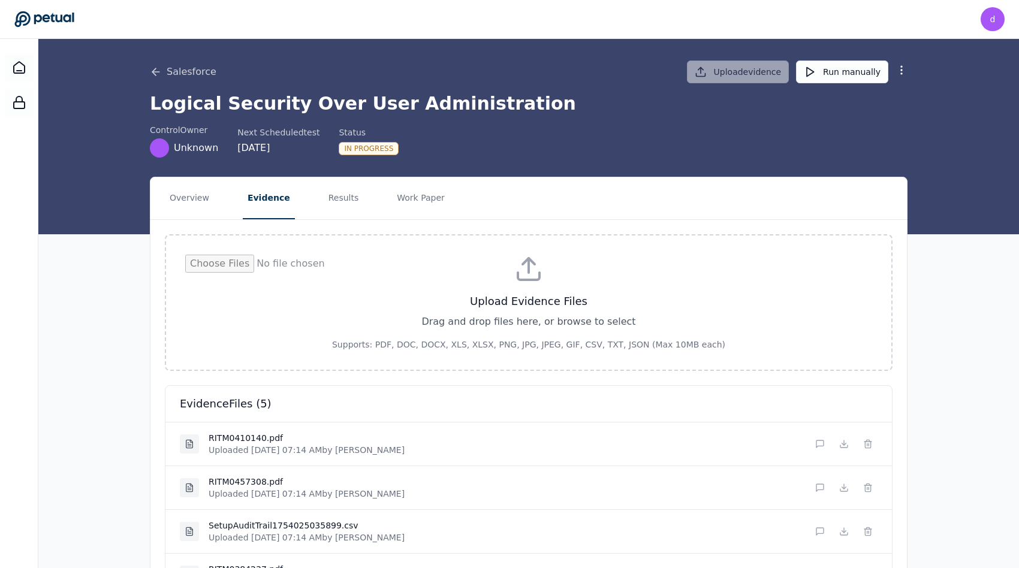
click at [492, 198] on nav "Overview Evidence Results Work Paper" at bounding box center [528, 198] width 756 height 42
click at [477, 202] on nav "Overview Evidence Results Work Paper" at bounding box center [528, 198] width 756 height 42
click at [103, 312] on div "Overview Evidence Results Work Paper Upload Evidence Files Drag and drop files …" at bounding box center [528, 426] width 981 height 499
click at [845, 79] on button "Run manually" at bounding box center [842, 72] width 92 height 23
